Goal: Information Seeking & Learning: Learn about a topic

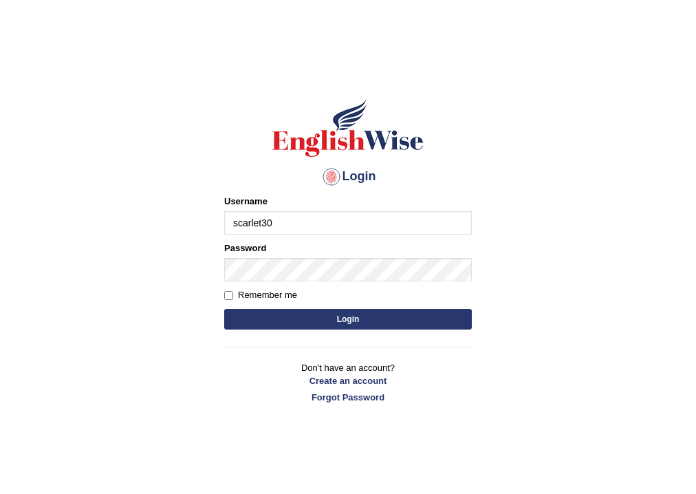
type input "scarlet30"
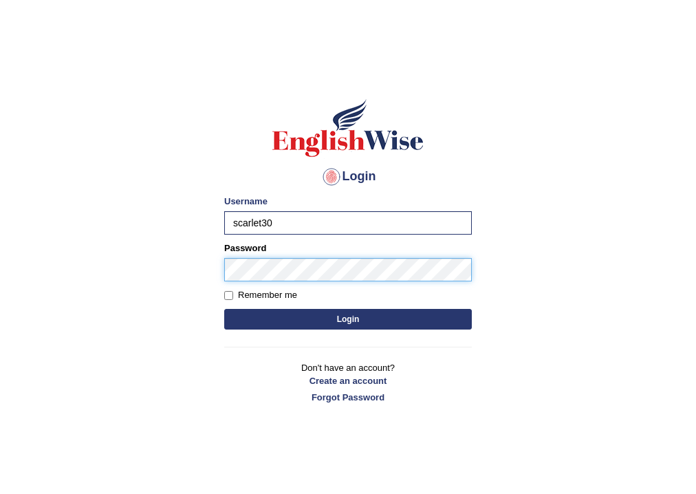
click at [224, 309] on button "Login" at bounding box center [348, 319] width 248 height 21
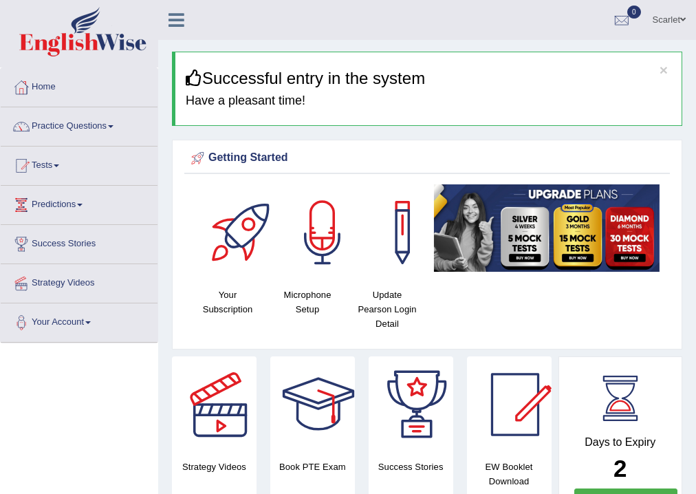
click at [658, 22] on link "Scarlet" at bounding box center [670, 18] width 54 height 36
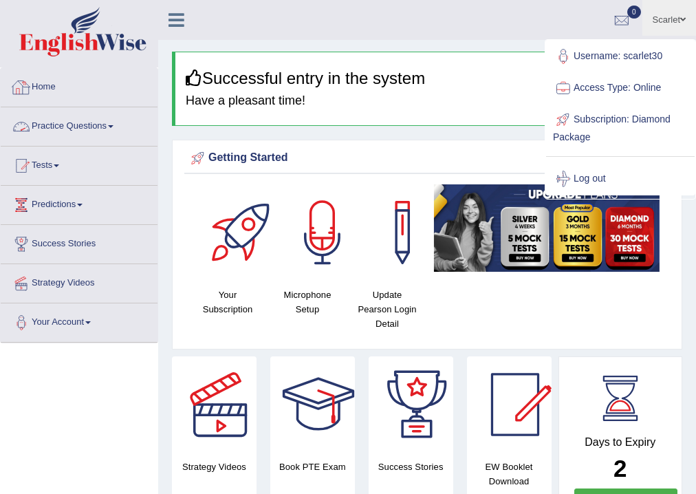
click at [54, 87] on link "Home" at bounding box center [79, 85] width 157 height 34
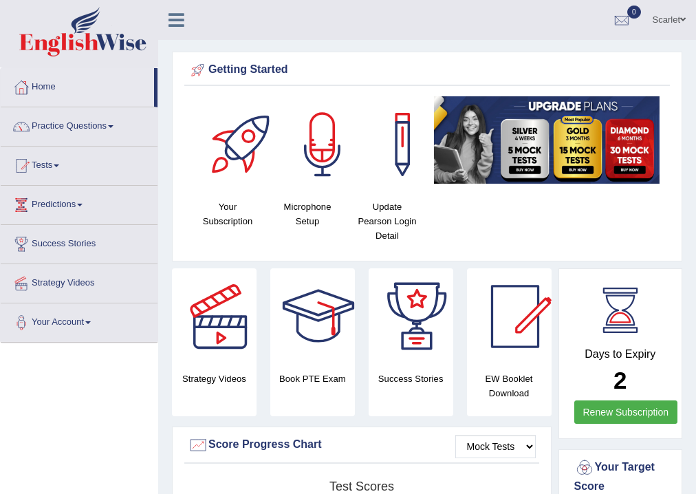
click at [88, 127] on link "Practice Questions" at bounding box center [79, 124] width 157 height 34
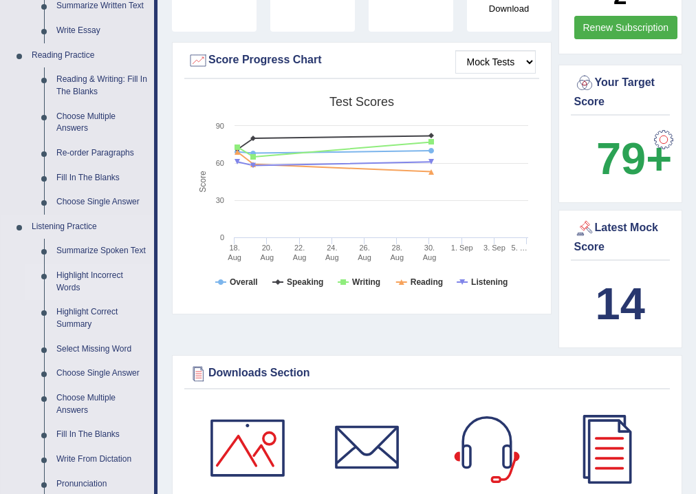
scroll to position [275, 0]
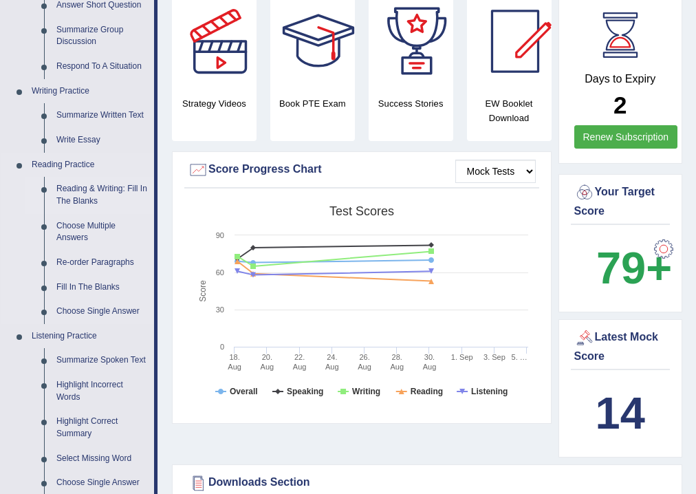
click at [91, 191] on link "Reading & Writing: Fill In The Blanks" at bounding box center [102, 195] width 104 height 36
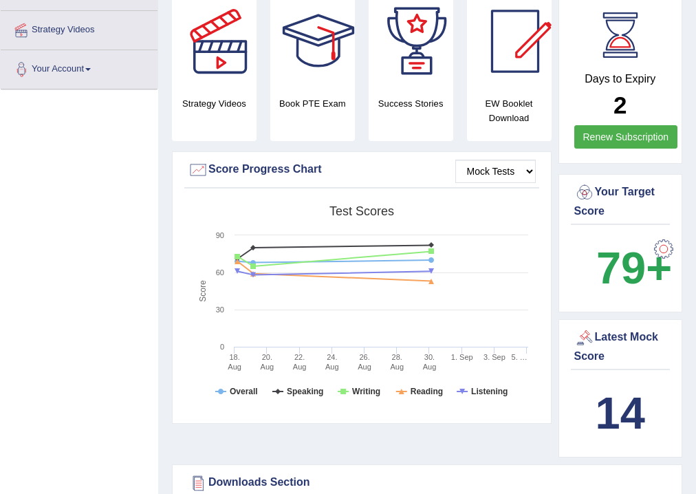
scroll to position [323, 0]
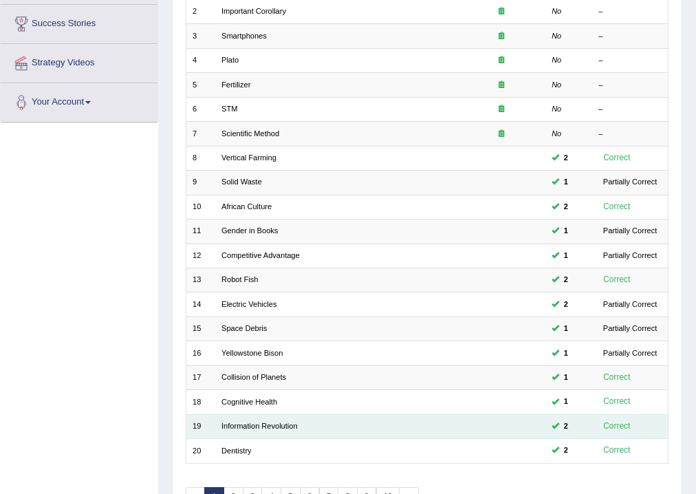
scroll to position [298, 0]
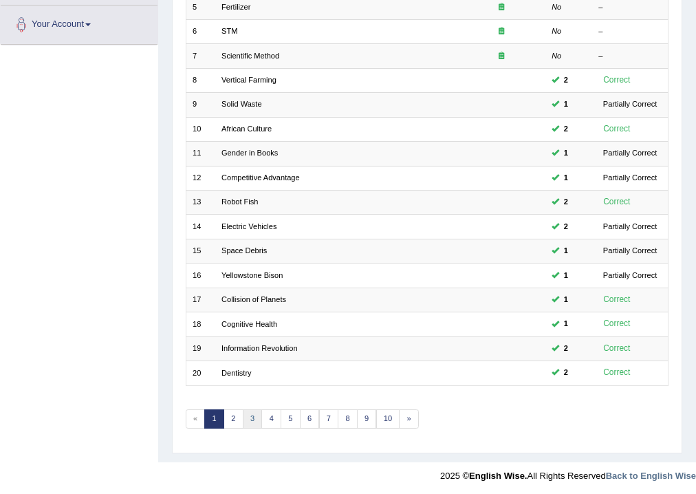
click at [253, 410] on link "3" at bounding box center [253, 418] width 20 height 19
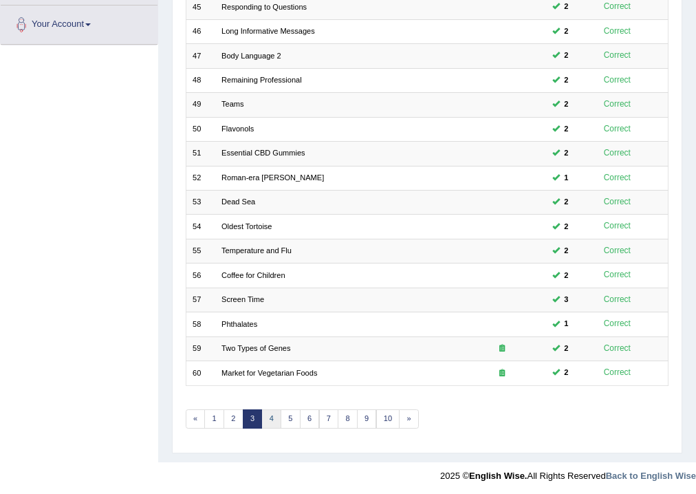
click at [268, 417] on link "4" at bounding box center [271, 418] width 20 height 19
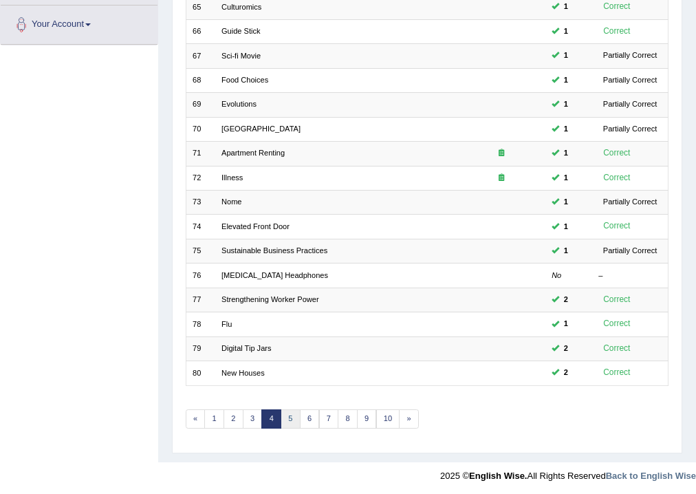
click at [289, 411] on link "5" at bounding box center [291, 418] width 20 height 19
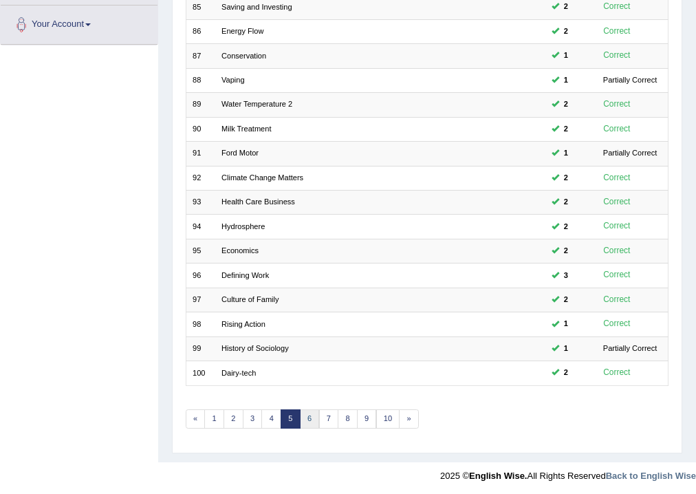
click at [314, 415] on link "6" at bounding box center [310, 418] width 20 height 19
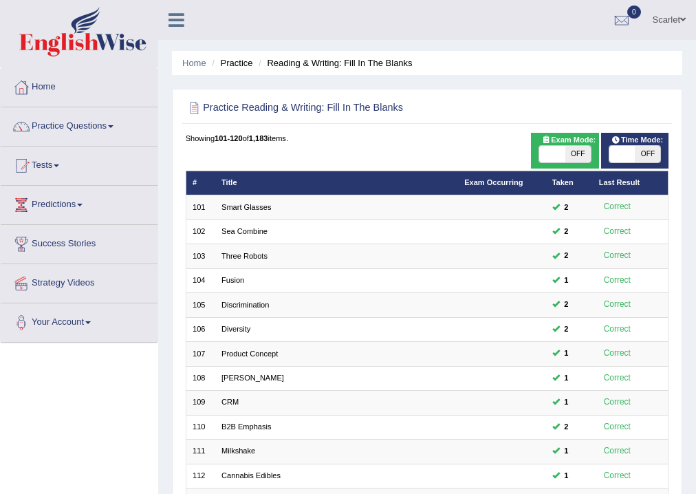
scroll to position [298, 0]
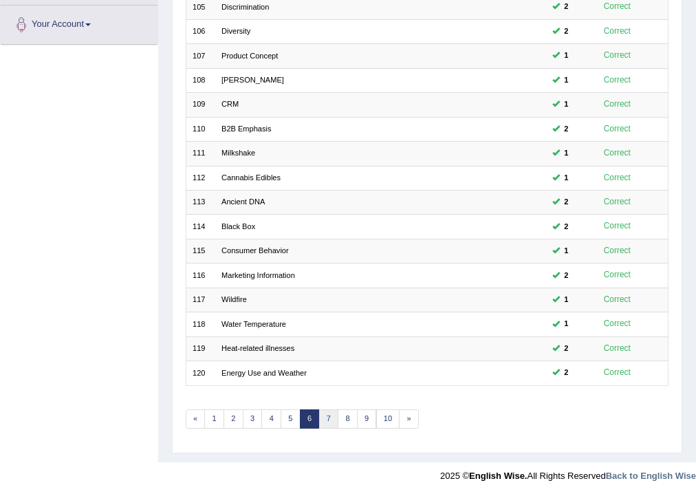
click at [330, 413] on link "7" at bounding box center [329, 418] width 20 height 19
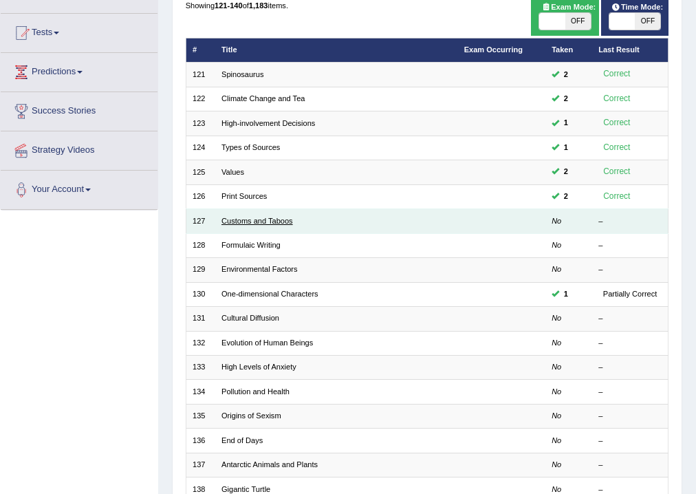
click at [273, 222] on link "Customs and Taboos" at bounding box center [258, 221] width 72 height 8
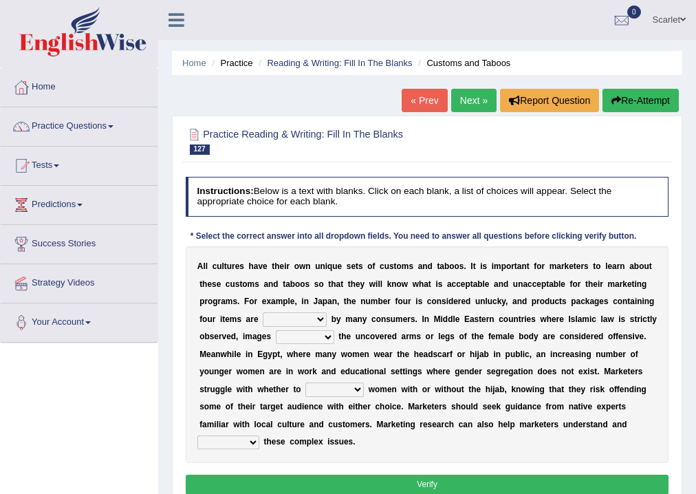
click at [315, 321] on select "encouraged pursued avoided terrified" at bounding box center [295, 319] width 64 height 14
select select "avoided"
click at [263, 312] on select "encouraged pursued avoided terrified" at bounding box center [295, 319] width 64 height 14
click at [318, 336] on select "displaying projected projecting displayed" at bounding box center [305, 337] width 58 height 14
select select "displaying"
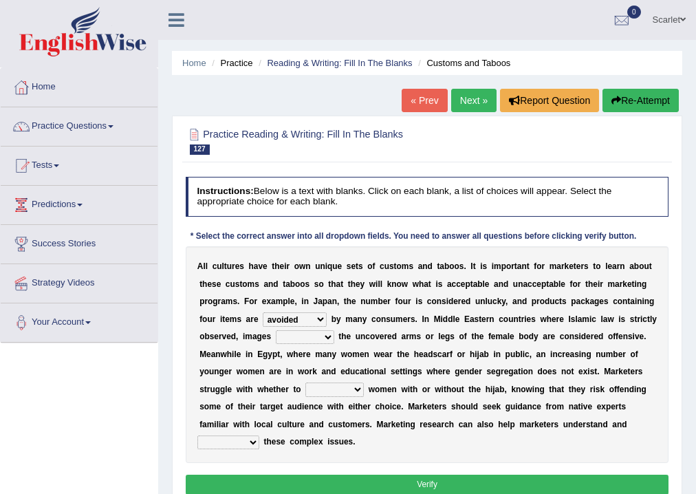
click at [276, 330] on select "displaying projected projecting displayed" at bounding box center [305, 337] width 58 height 14
click at [342, 383] on select "betray bewilder stray portray" at bounding box center [334, 390] width 58 height 14
click at [324, 336] on select "displaying projected projecting displayed" at bounding box center [305, 337] width 58 height 14
click at [388, 350] on b "a" at bounding box center [387, 354] width 5 height 10
click at [353, 388] on select "betray bewilder stray portray" at bounding box center [334, 390] width 58 height 14
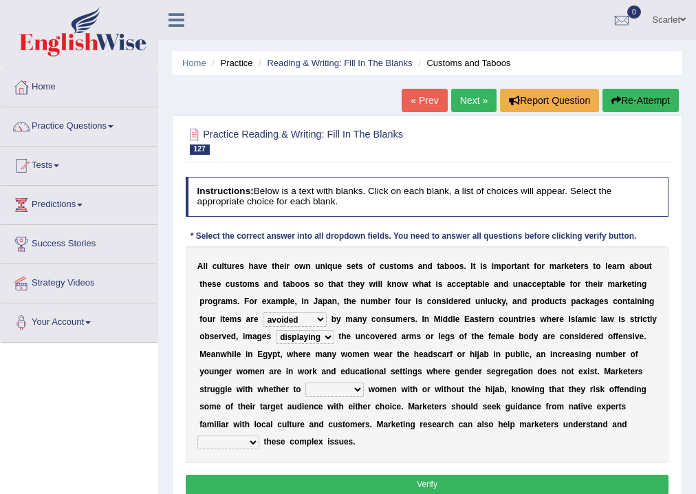
select select "portray"
click at [305, 383] on select "betray bewilder stray portray" at bounding box center [334, 390] width 58 height 14
click at [259, 443] on b at bounding box center [261, 442] width 5 height 10
click at [252, 440] on select "promulgate negate navigate aggregate" at bounding box center [228, 442] width 62 height 14
select select "navigate"
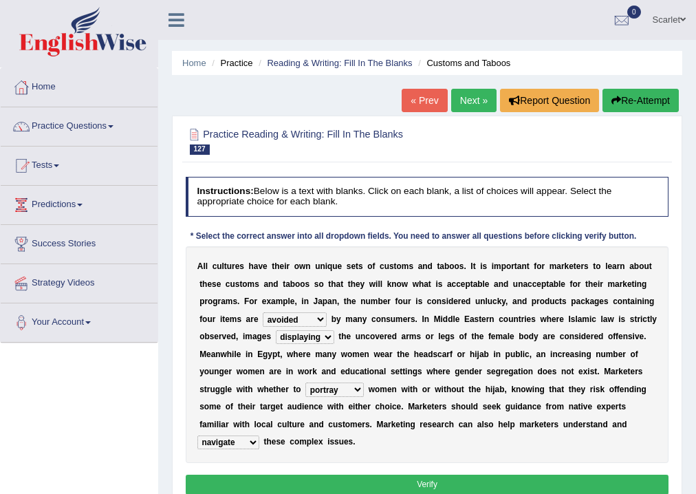
click at [197, 435] on select "promulgate negate navigate aggregate" at bounding box center [228, 442] width 62 height 14
click at [338, 481] on button "Verify" at bounding box center [428, 485] width 484 height 20
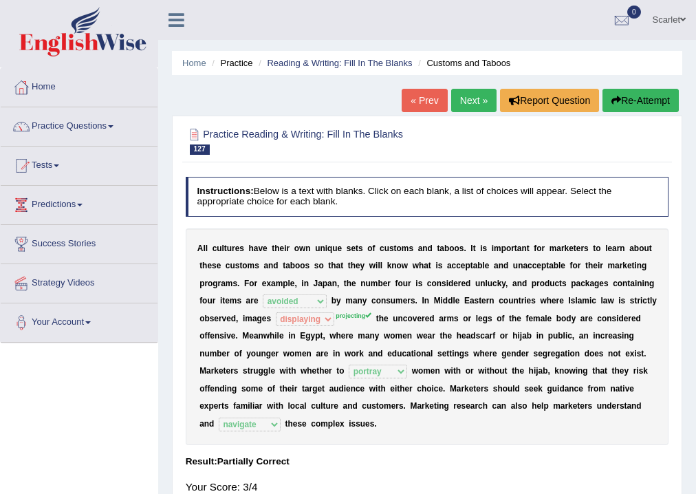
click at [669, 22] on link "Scarlet" at bounding box center [670, 18] width 54 height 36
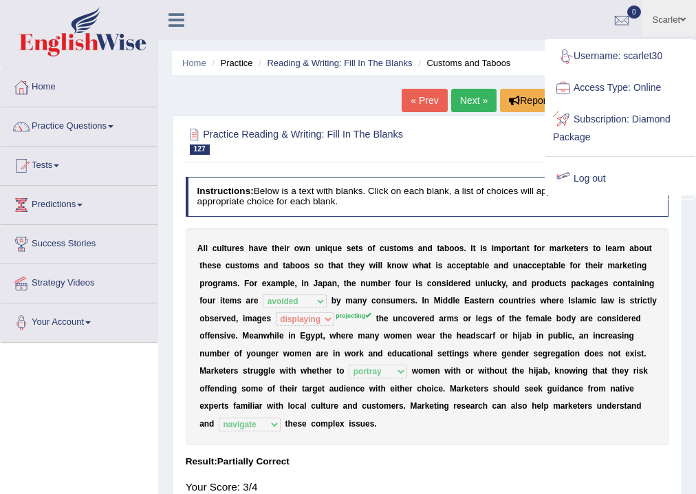
click at [600, 181] on link "Log out" at bounding box center [620, 179] width 149 height 32
